Goal: Information Seeking & Learning: Learn about a topic

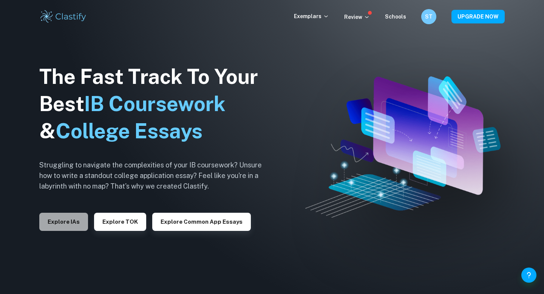
click at [61, 226] on button "Explore IAs" at bounding box center [63, 222] width 49 height 18
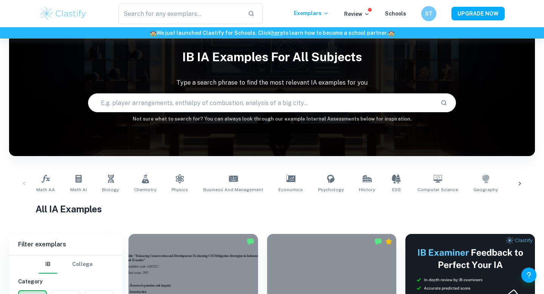
scroll to position [23, 0]
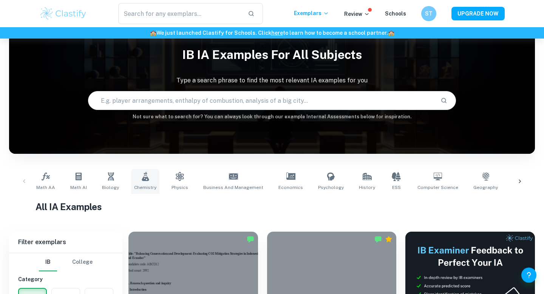
click at [145, 177] on icon at bounding box center [145, 176] width 9 height 9
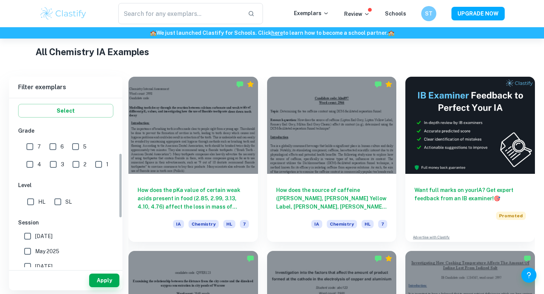
scroll to position [146, 0]
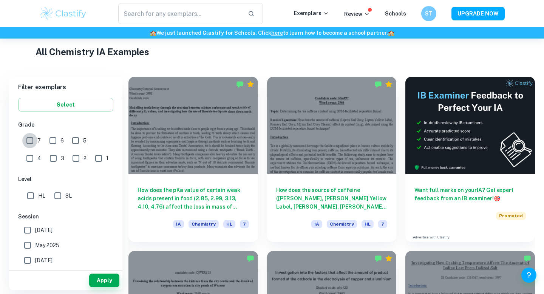
click at [27, 143] on input "7" at bounding box center [29, 140] width 15 height 15
checkbox input "true"
click at [31, 194] on input "HL" at bounding box center [30, 195] width 15 height 15
checkbox input "true"
click at [99, 278] on button "Apply" at bounding box center [104, 281] width 30 height 14
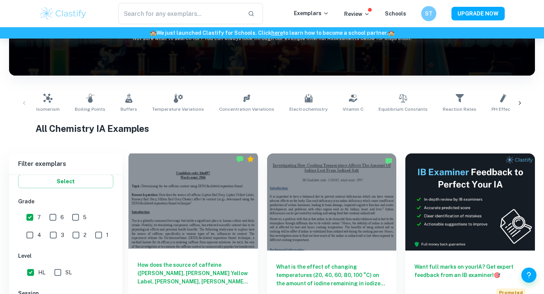
scroll to position [0, 0]
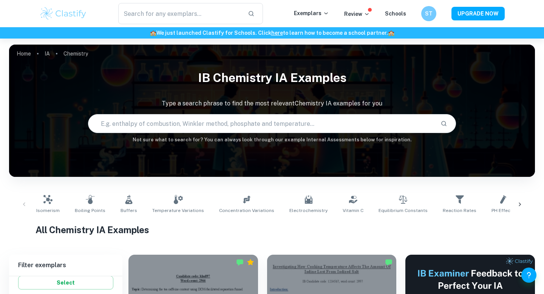
click at [191, 127] on input "text" at bounding box center [261, 123] width 346 height 21
type input "blue bottle experiment"
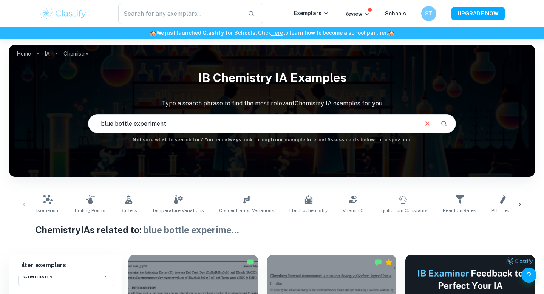
drag, startPoint x: 171, startPoint y: 131, endPoint x: 97, endPoint y: 124, distance: 74.8
click at [97, 124] on input "blue bottle experiment" at bounding box center [252, 123] width 329 height 21
type input "kinetics"
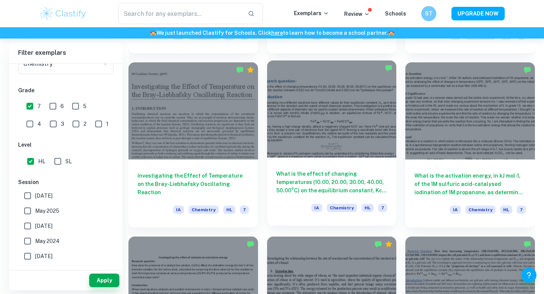
scroll to position [886, 0]
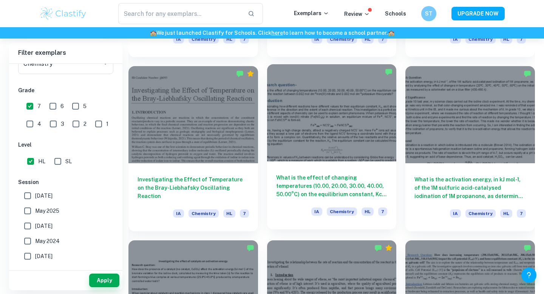
click at [300, 188] on h6 "What is the effect of changing temperatures (10.00, 20.00, 30.00, 40.00, 50.00°…" at bounding box center [332, 186] width 112 height 25
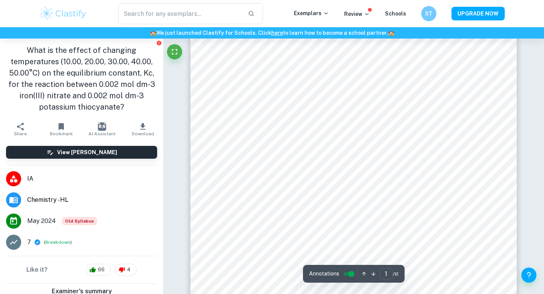
scroll to position [101, 0]
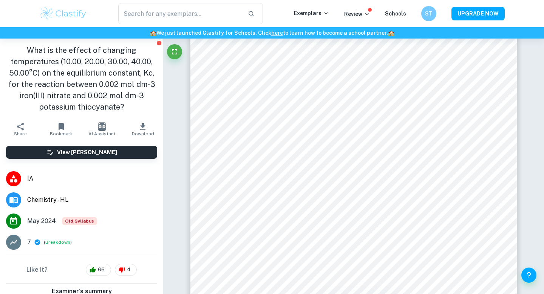
scroll to position [74, 0]
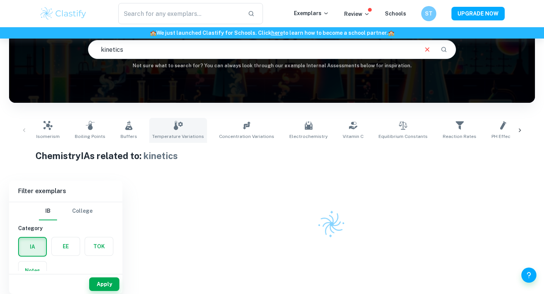
click at [175, 132] on link "Temperature Variations" at bounding box center [178, 130] width 58 height 25
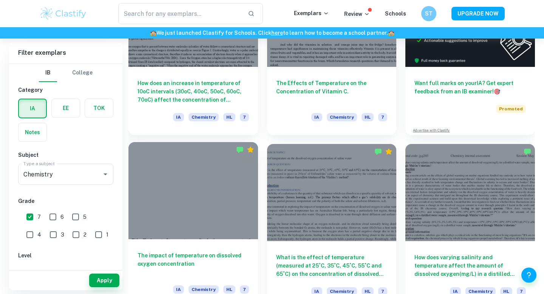
scroll to position [341, 0]
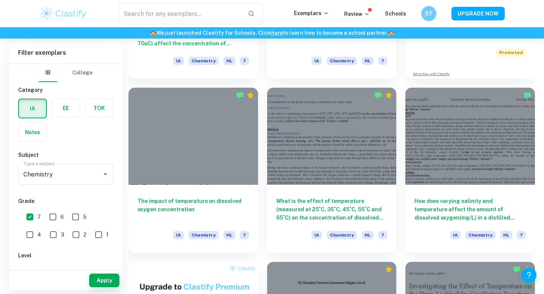
type input "kinetics"
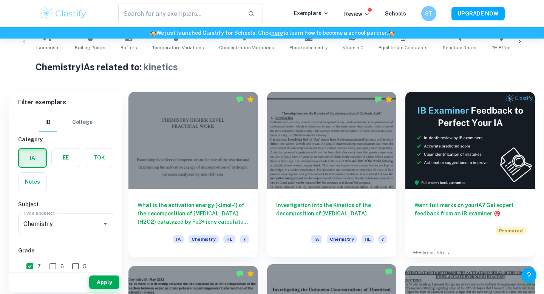
scroll to position [332, 0]
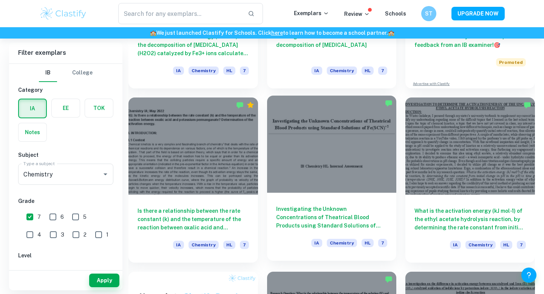
click at [310, 198] on div "Investigating the Unknown Concentrations of Theatrical Blood Products using Sta…" at bounding box center [332, 227] width 130 height 68
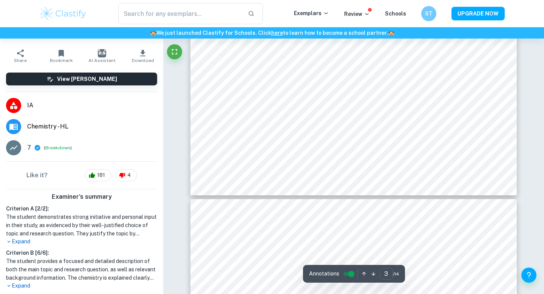
scroll to position [1369, 0]
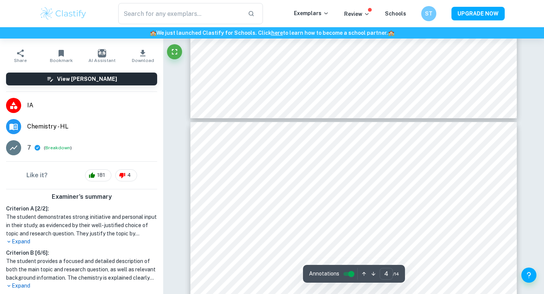
type input "3"
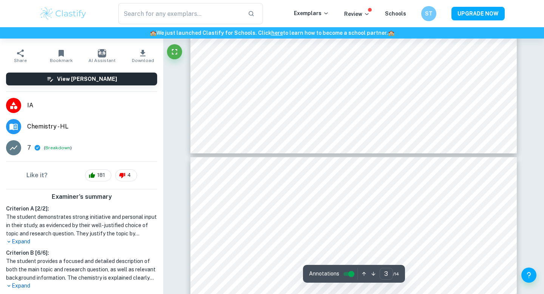
scroll to position [1386, 0]
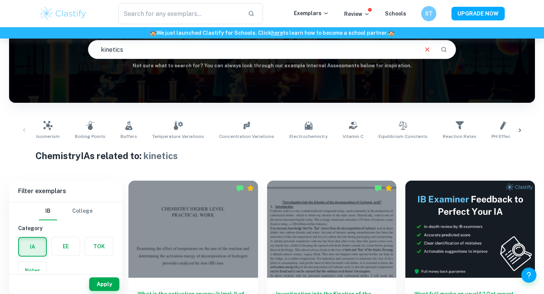
scroll to position [78, 0]
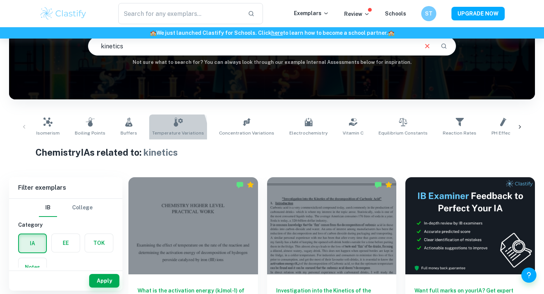
click at [157, 132] on span "Temperature Variations" at bounding box center [178, 133] width 52 height 7
type input "Temperature Variations"
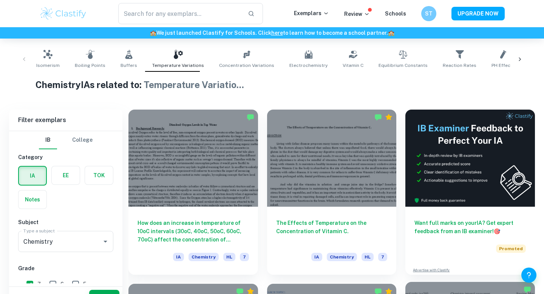
scroll to position [178, 0]
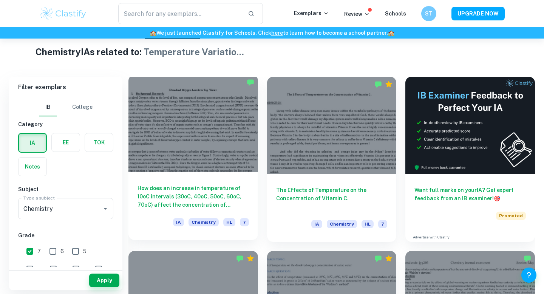
click at [205, 197] on h6 "How does an increase in temperature of 10oC intervals (30oC, 40oC, 50oC, 60oC, …" at bounding box center [194, 196] width 112 height 25
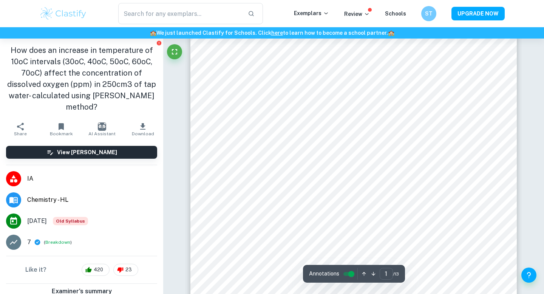
scroll to position [231, 0]
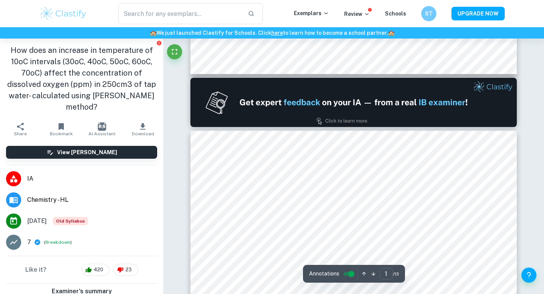
type input "2"
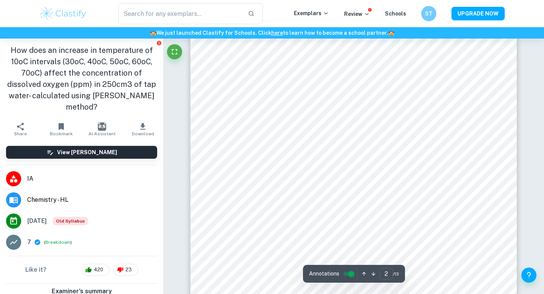
scroll to position [622, 0]
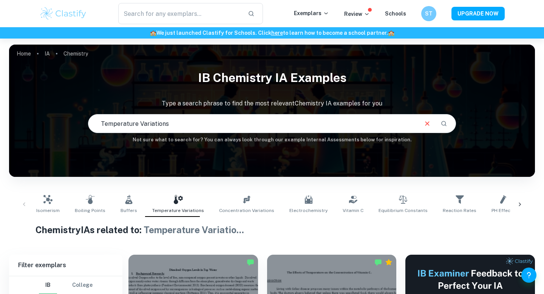
type input "kinetics"
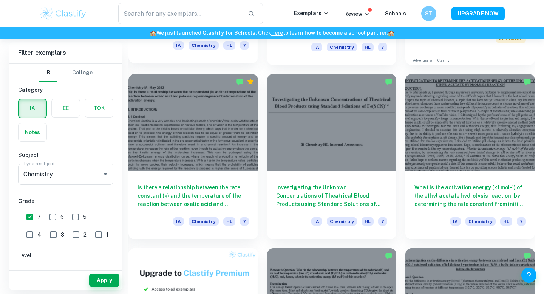
scroll to position [365, 0]
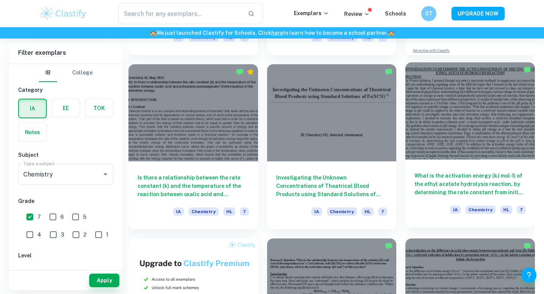
click at [445, 175] on h6 "What is the activation energy (kJ mol-1) of the ethyl acetate hydrolysis reacti…" at bounding box center [471, 184] width 112 height 25
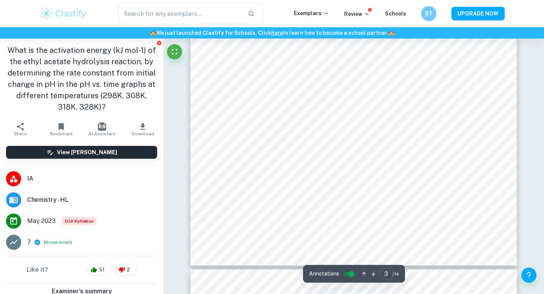
scroll to position [1272, 0]
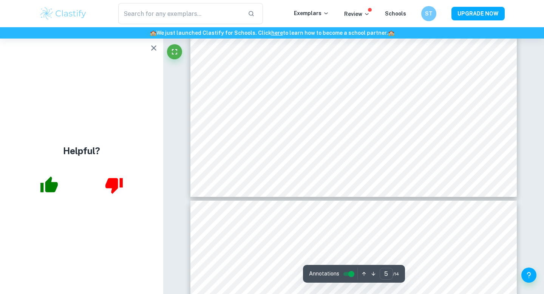
type input "6"
